Goal: Task Accomplishment & Management: Manage account settings

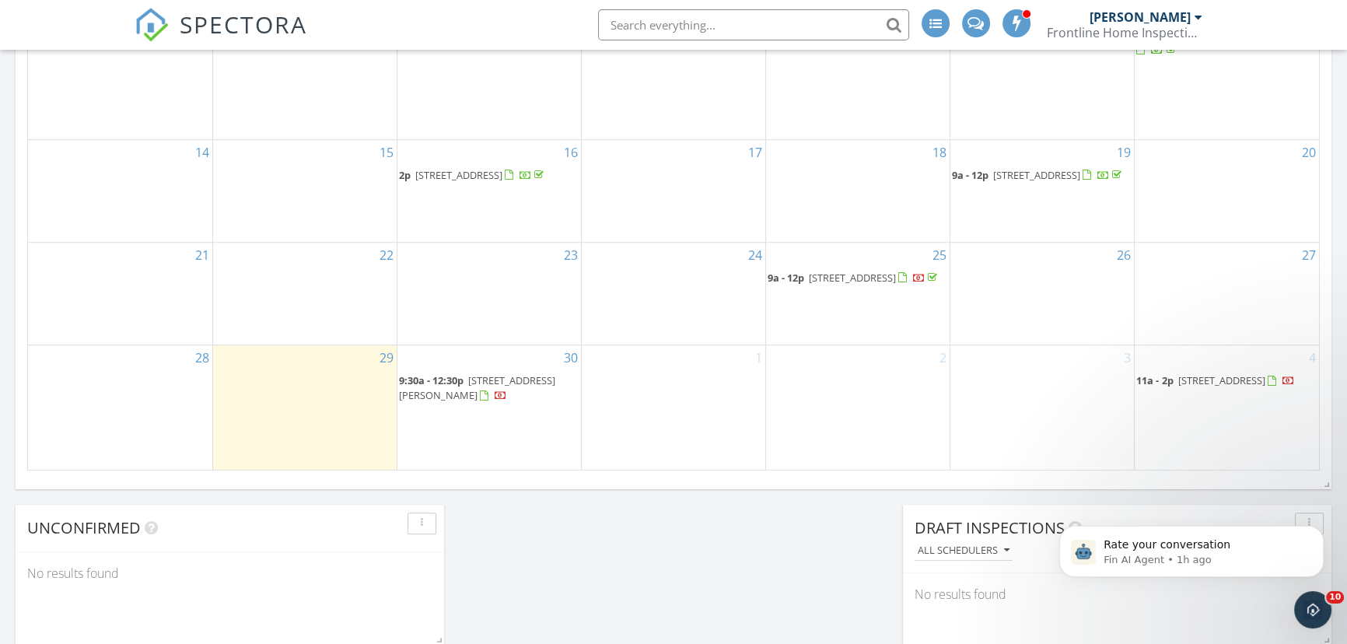
click at [502, 384] on span "1893 Skyline Dr, Ogden 84403" at bounding box center [477, 387] width 156 height 29
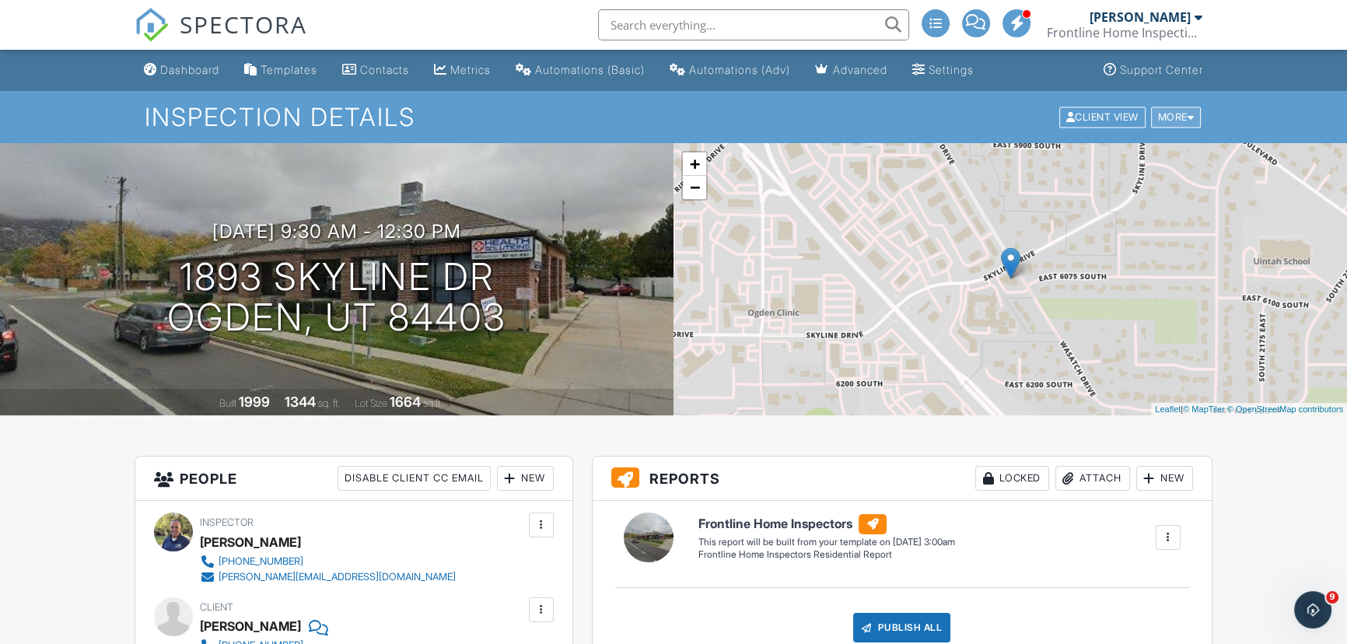
click at [1159, 114] on div "More" at bounding box center [1176, 117] width 51 height 21
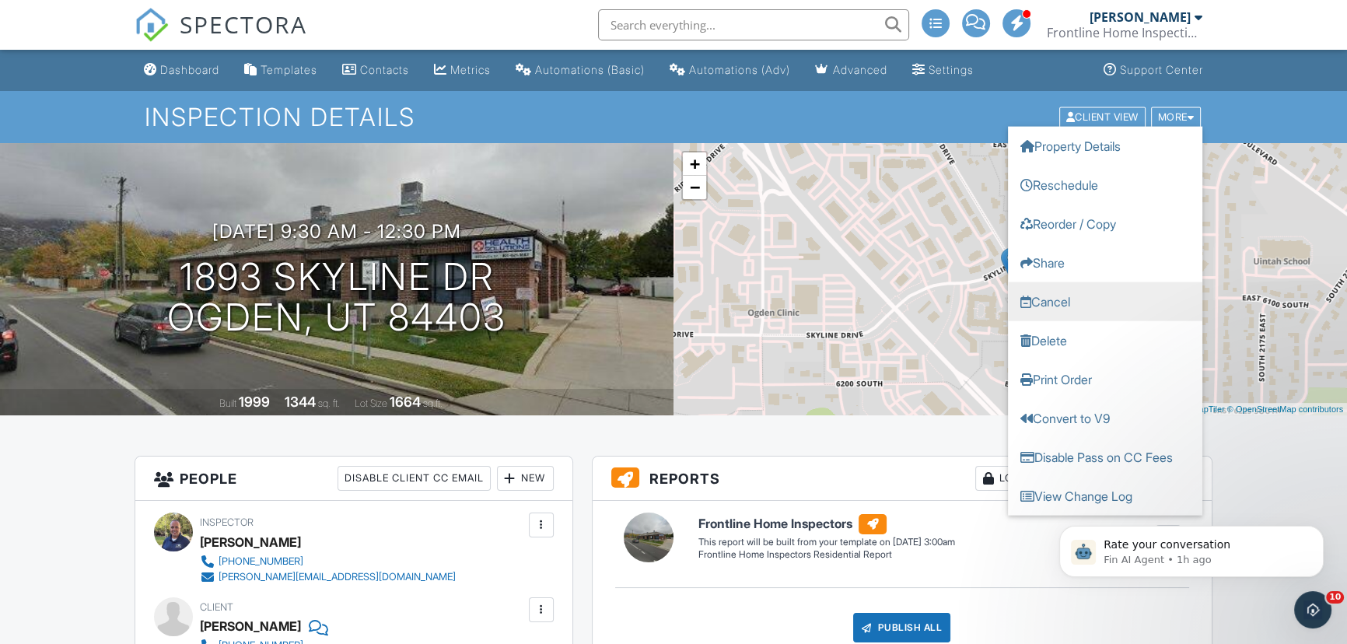
click at [1068, 302] on link "Cancel" at bounding box center [1105, 301] width 194 height 39
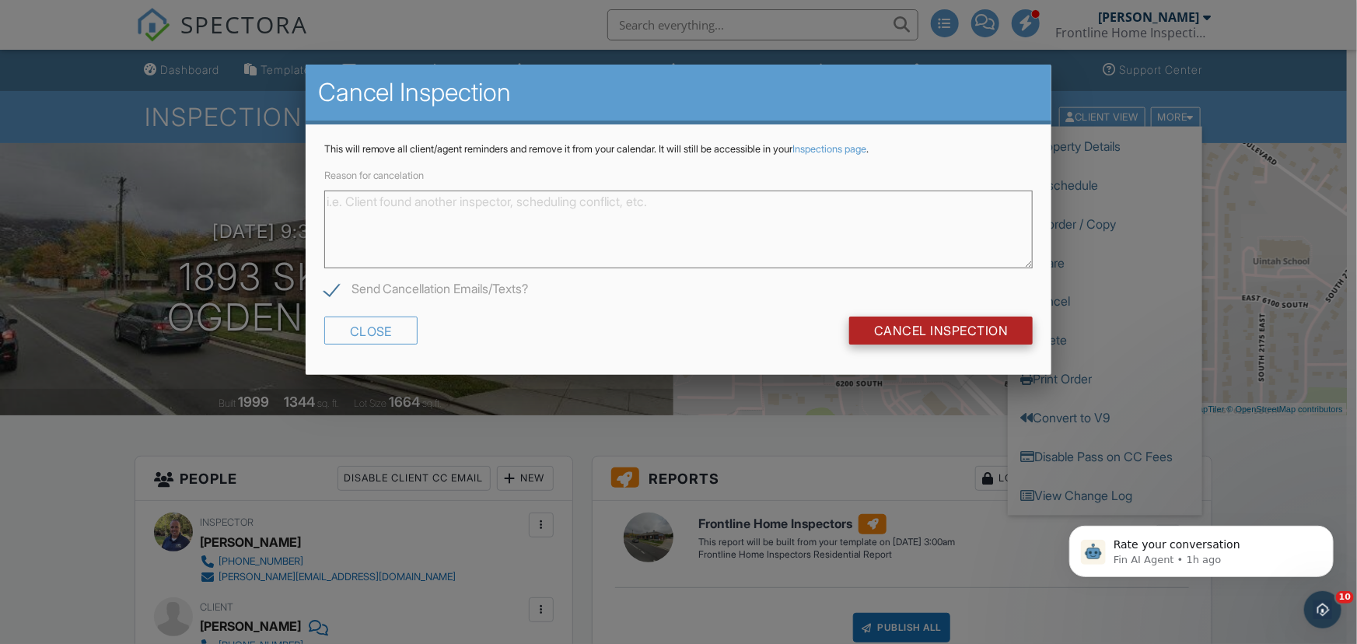
click at [950, 334] on input "Cancel Inspection" at bounding box center [941, 330] width 184 height 28
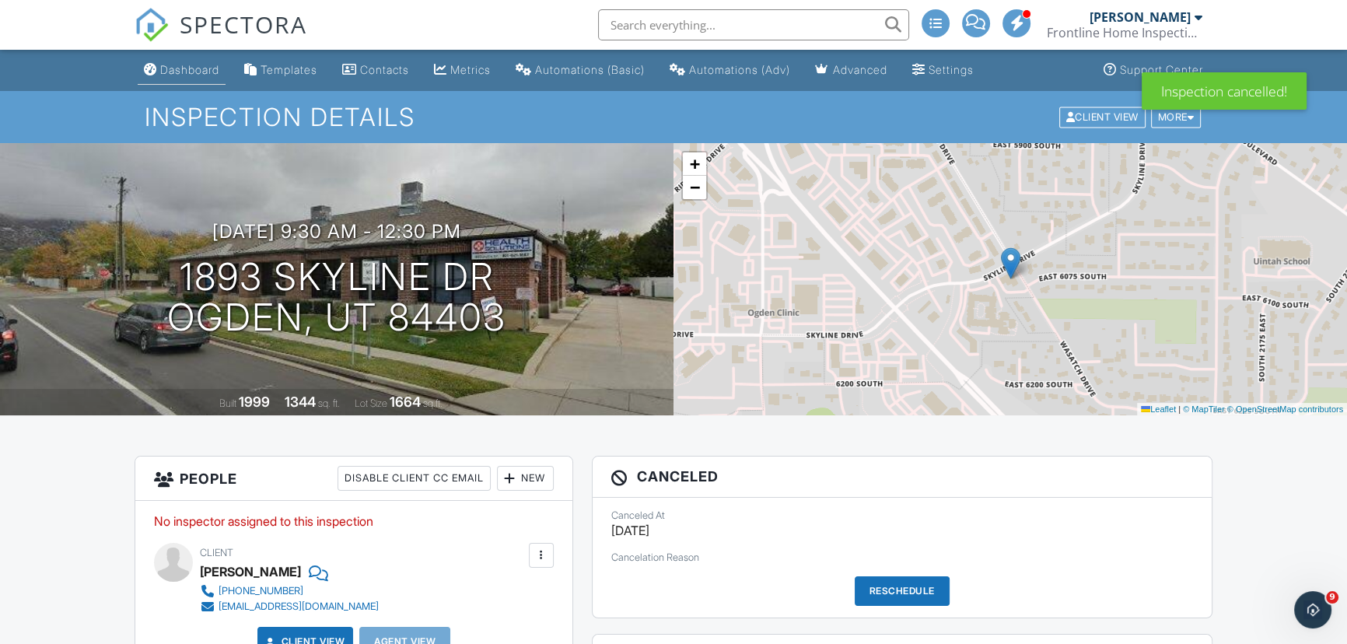
click at [194, 64] on div "Dashboard" at bounding box center [189, 69] width 59 height 13
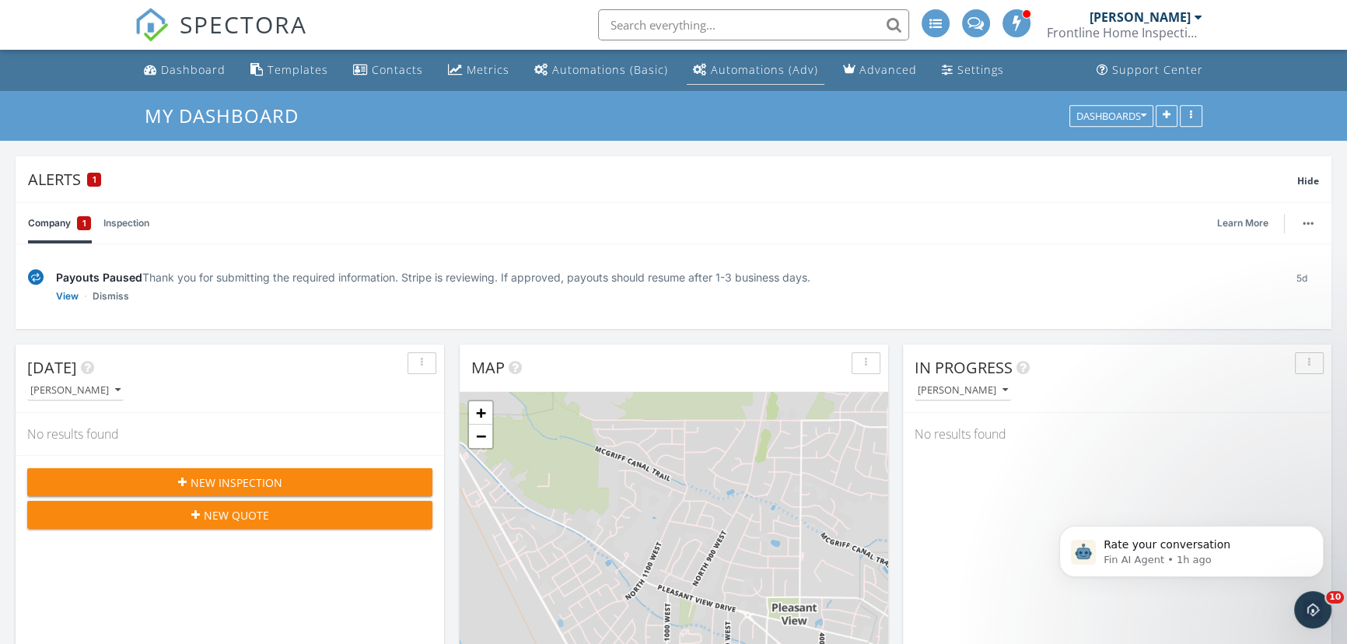
click at [749, 67] on div "Automations (Adv)" at bounding box center [764, 69] width 107 height 15
